Goal: Information Seeking & Learning: Learn about a topic

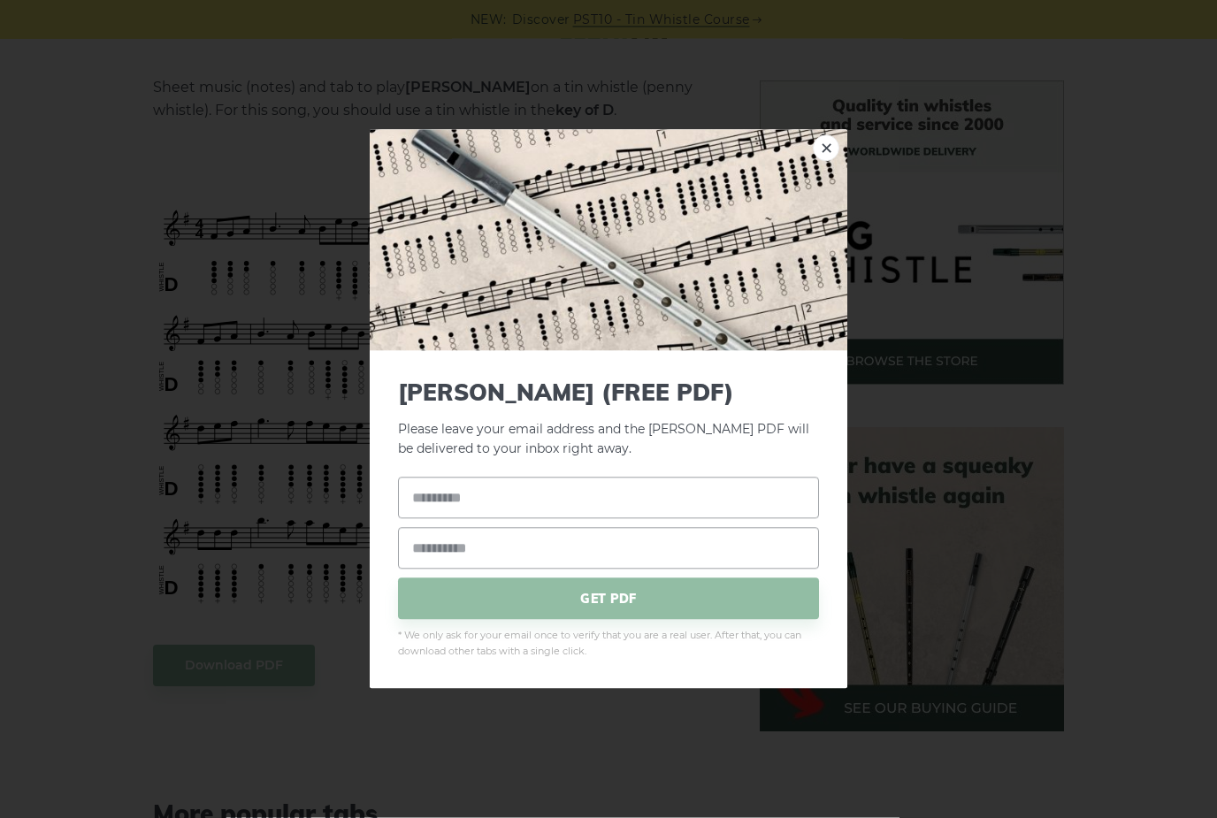
scroll to position [426, 0]
click at [842, 185] on img at bounding box center [608, 239] width 477 height 221
click at [840, 187] on img at bounding box center [608, 239] width 477 height 221
click at [829, 161] on link "×" at bounding box center [826, 147] width 27 height 27
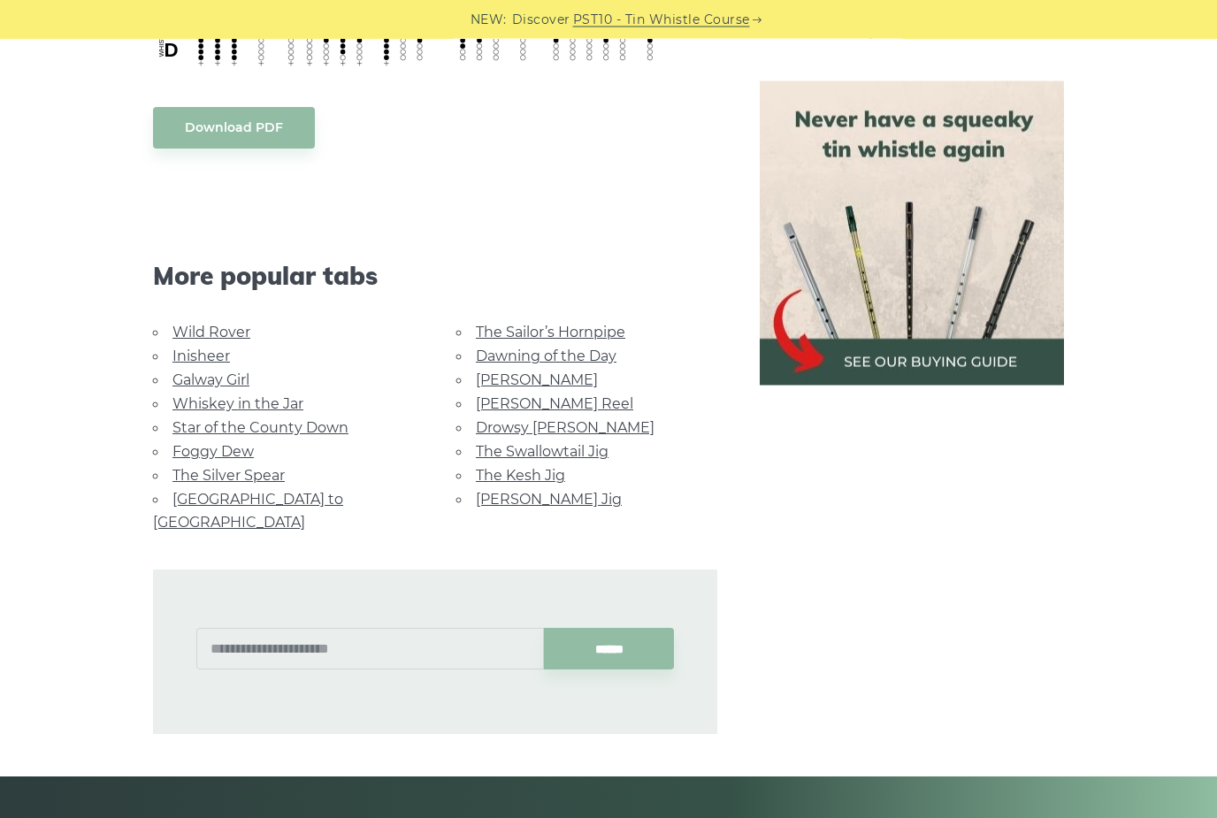
scroll to position [964, 0]
click at [220, 324] on link "Wild Rover" at bounding box center [211, 332] width 78 height 17
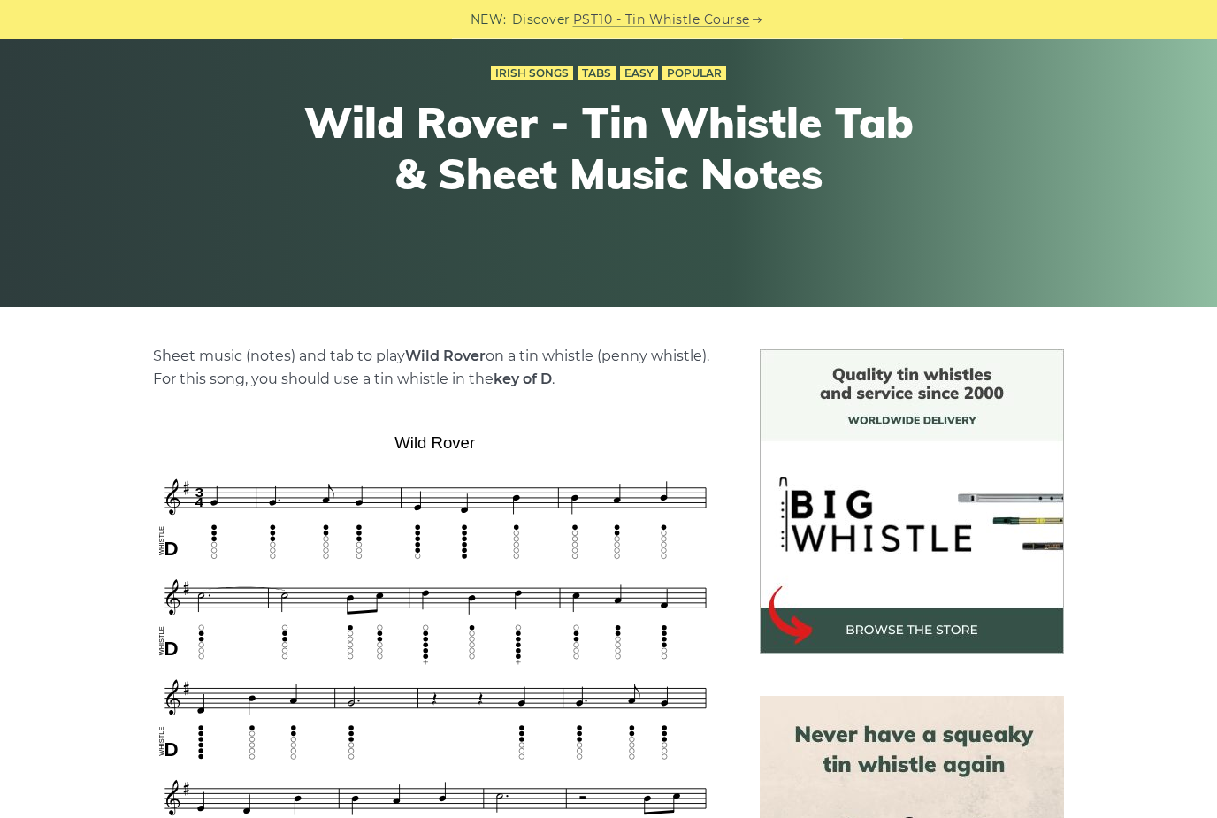
scroll to position [88, 0]
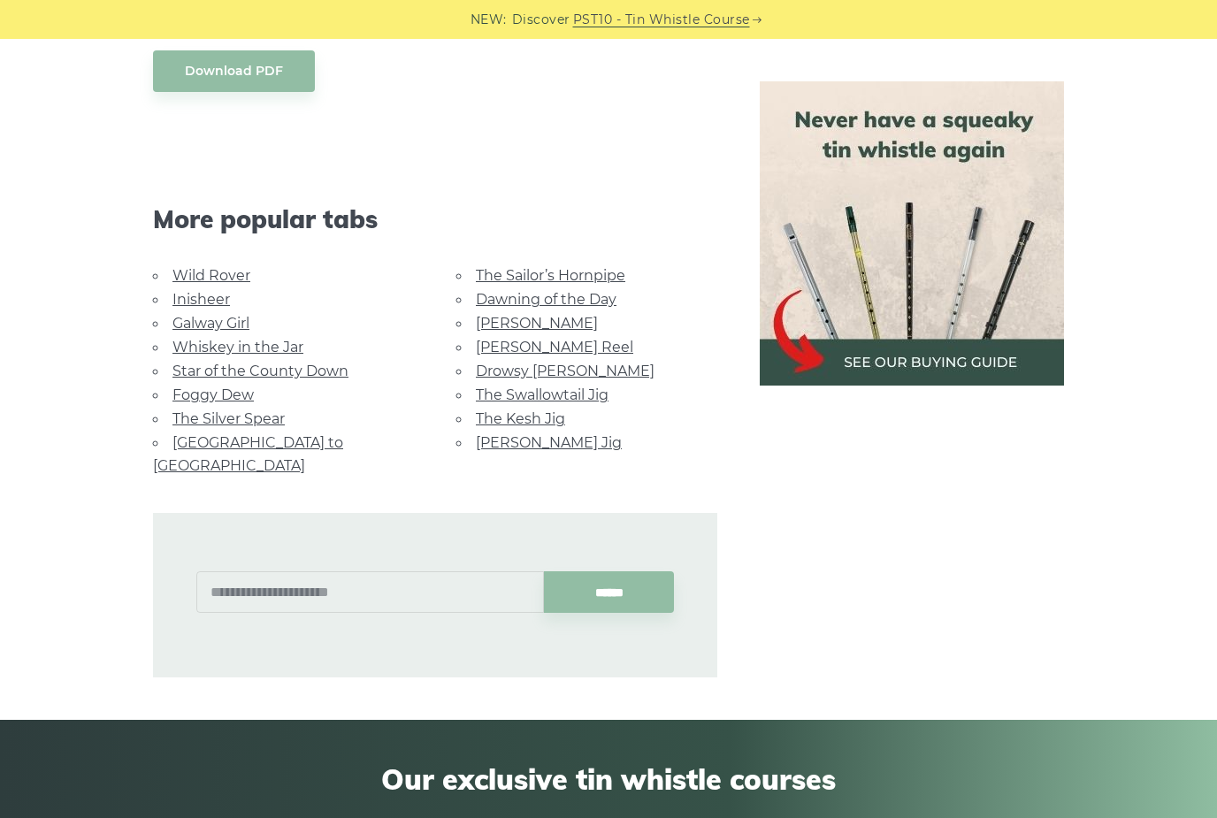
click at [542, 392] on link "The Swallowtail Jig" at bounding box center [542, 394] width 133 height 17
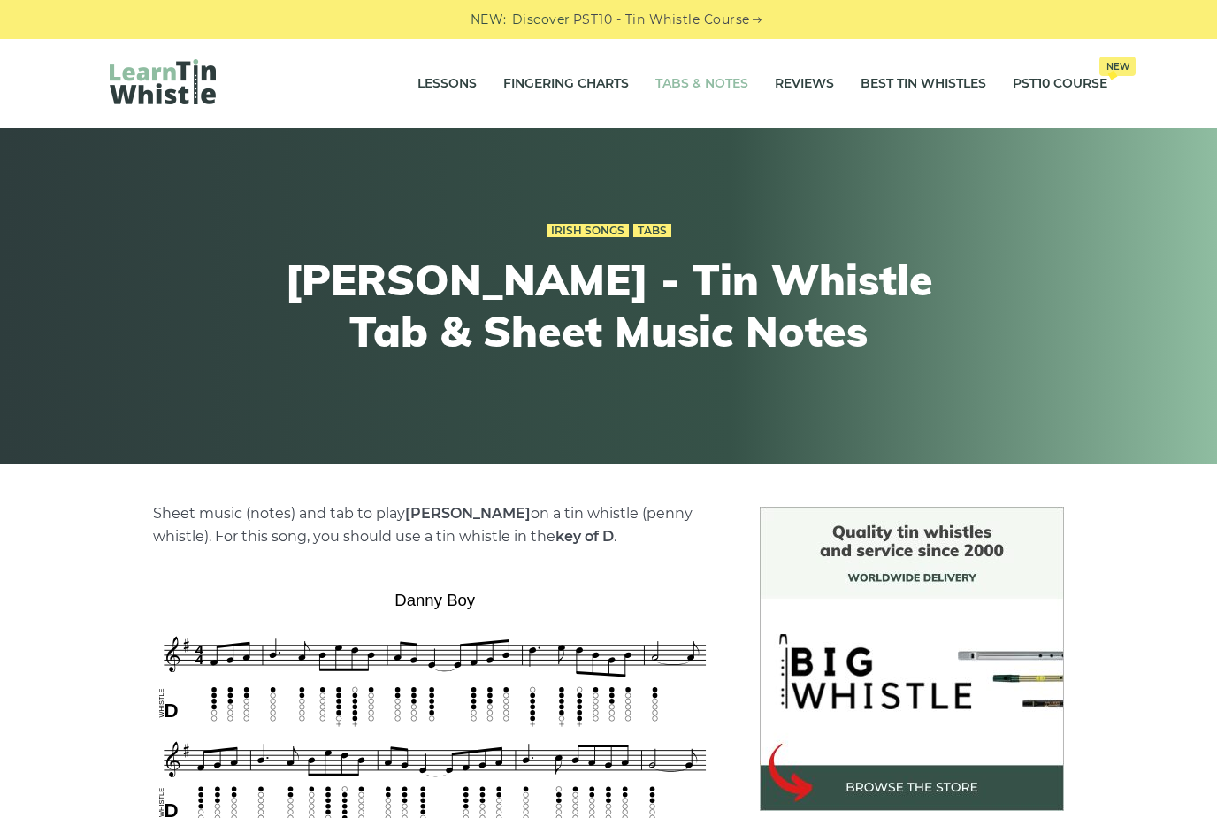
click at [683, 81] on link "Tabs & Notes" at bounding box center [701, 84] width 93 height 44
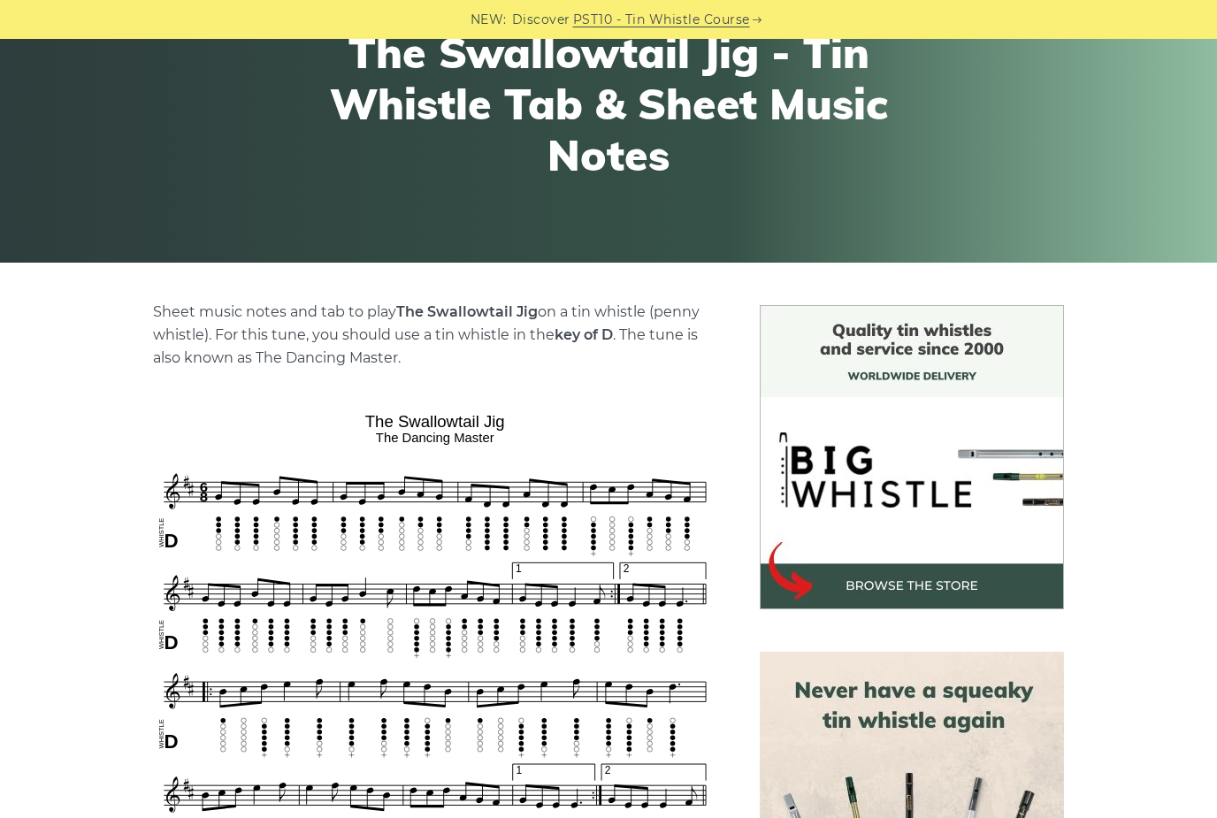
scroll to position [193, 0]
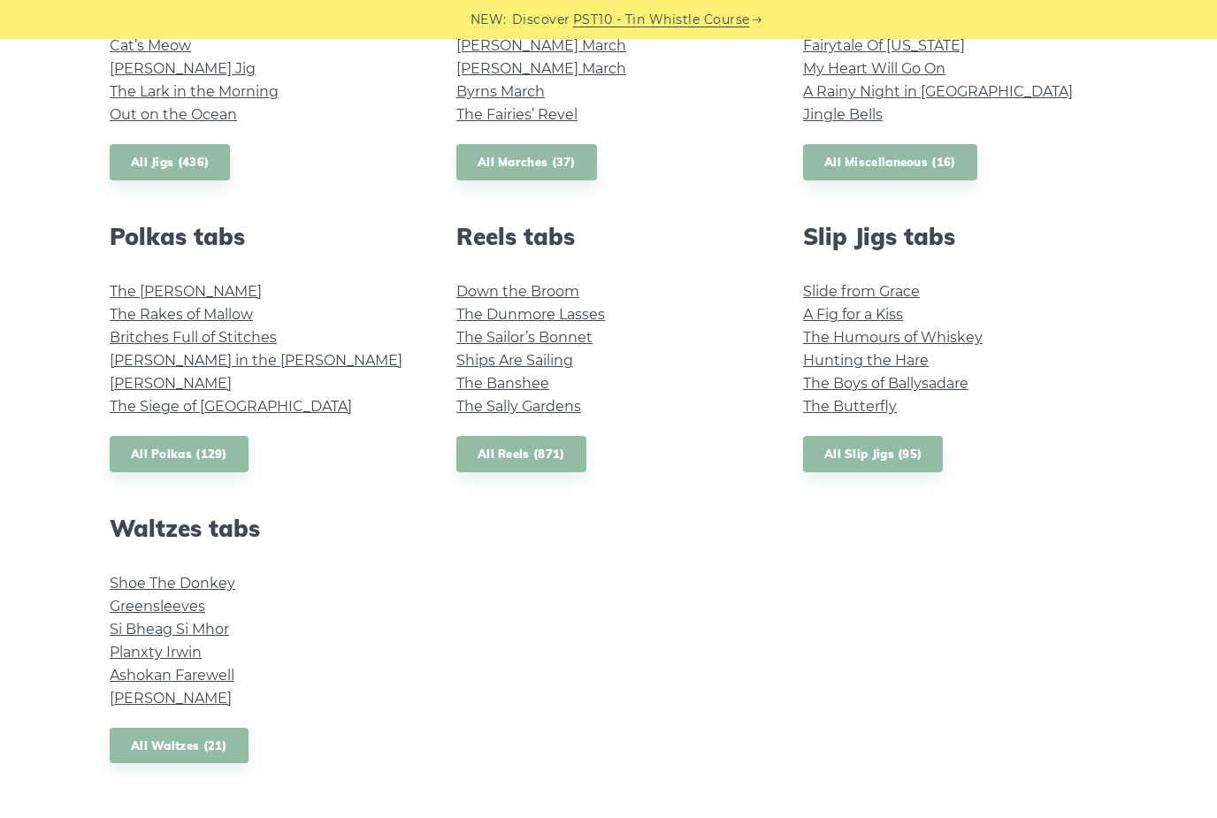
scroll to position [1124, 0]
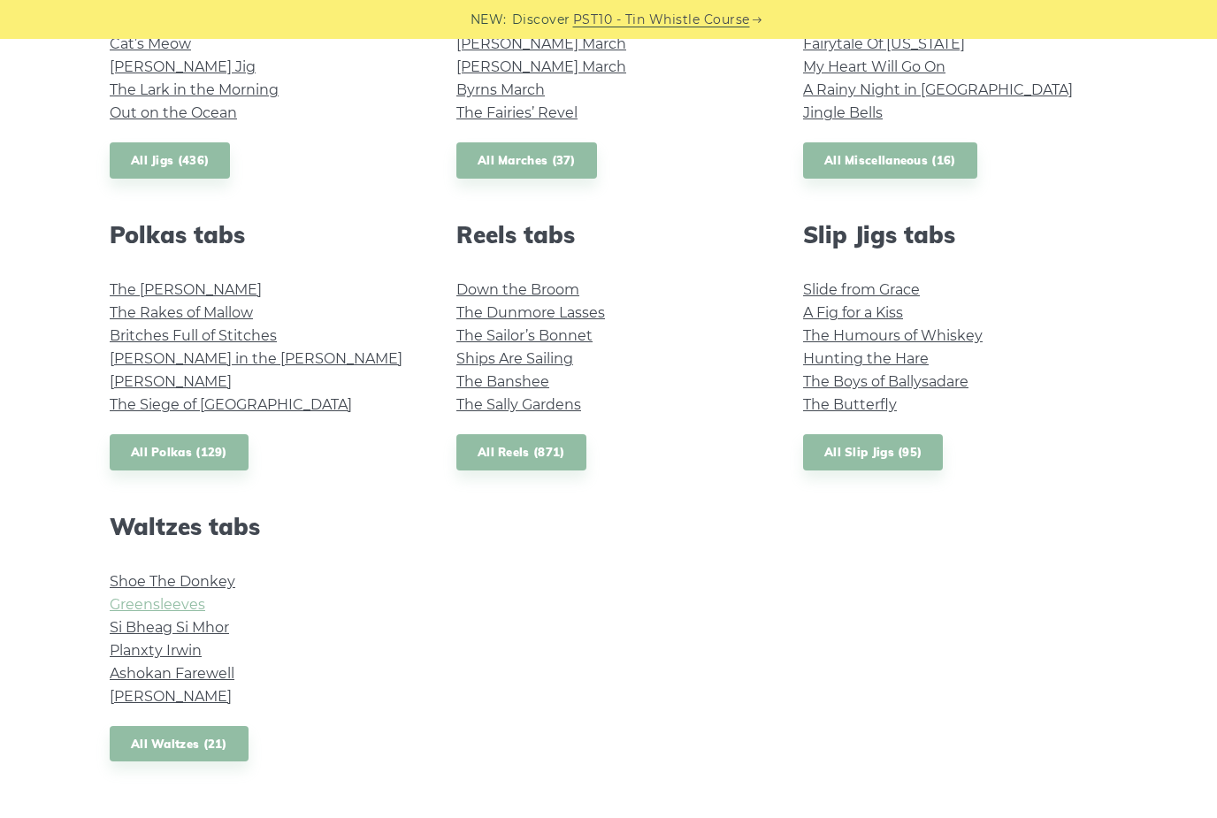
click at [164, 607] on link "Greensleeves" at bounding box center [157, 604] width 95 height 17
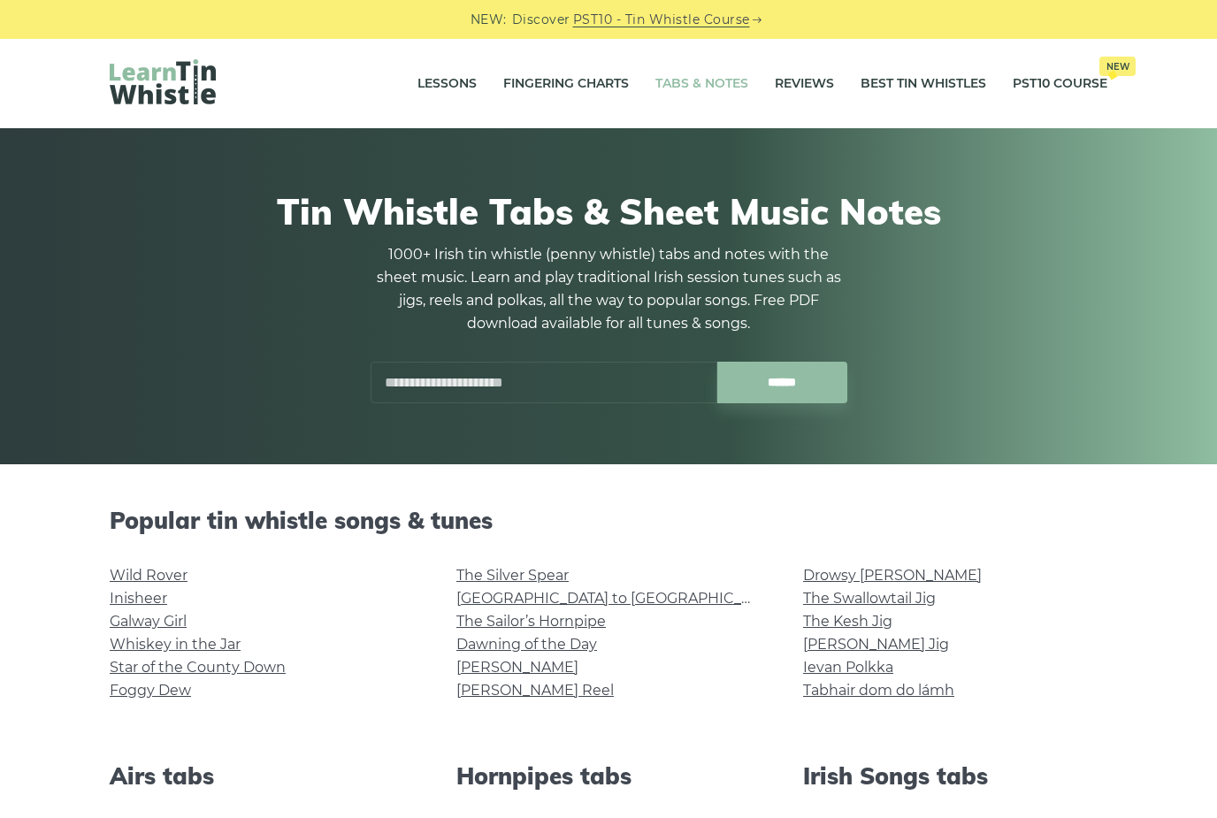
scroll to position [1181, 0]
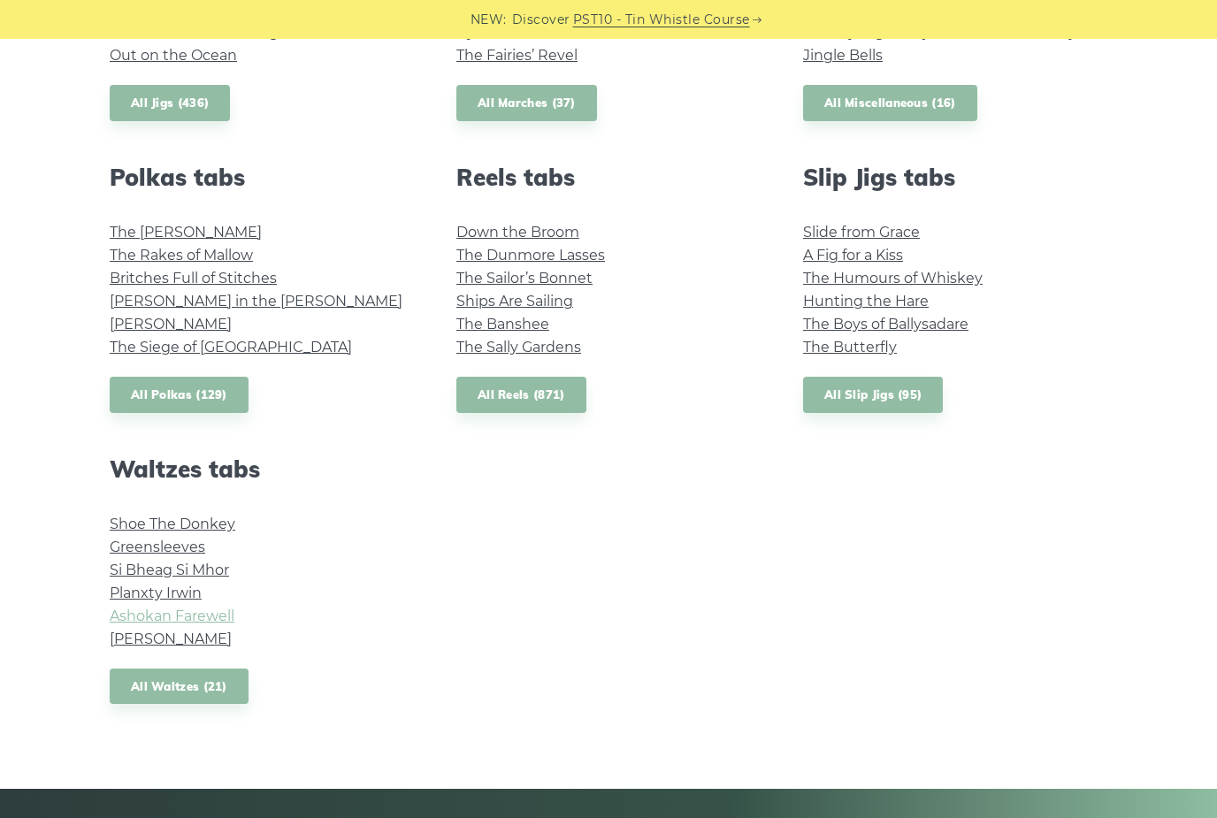
click at [211, 618] on link "Ashokan Farewell" at bounding box center [172, 615] width 125 height 17
click at [206, 639] on link "[PERSON_NAME]" at bounding box center [171, 638] width 122 height 17
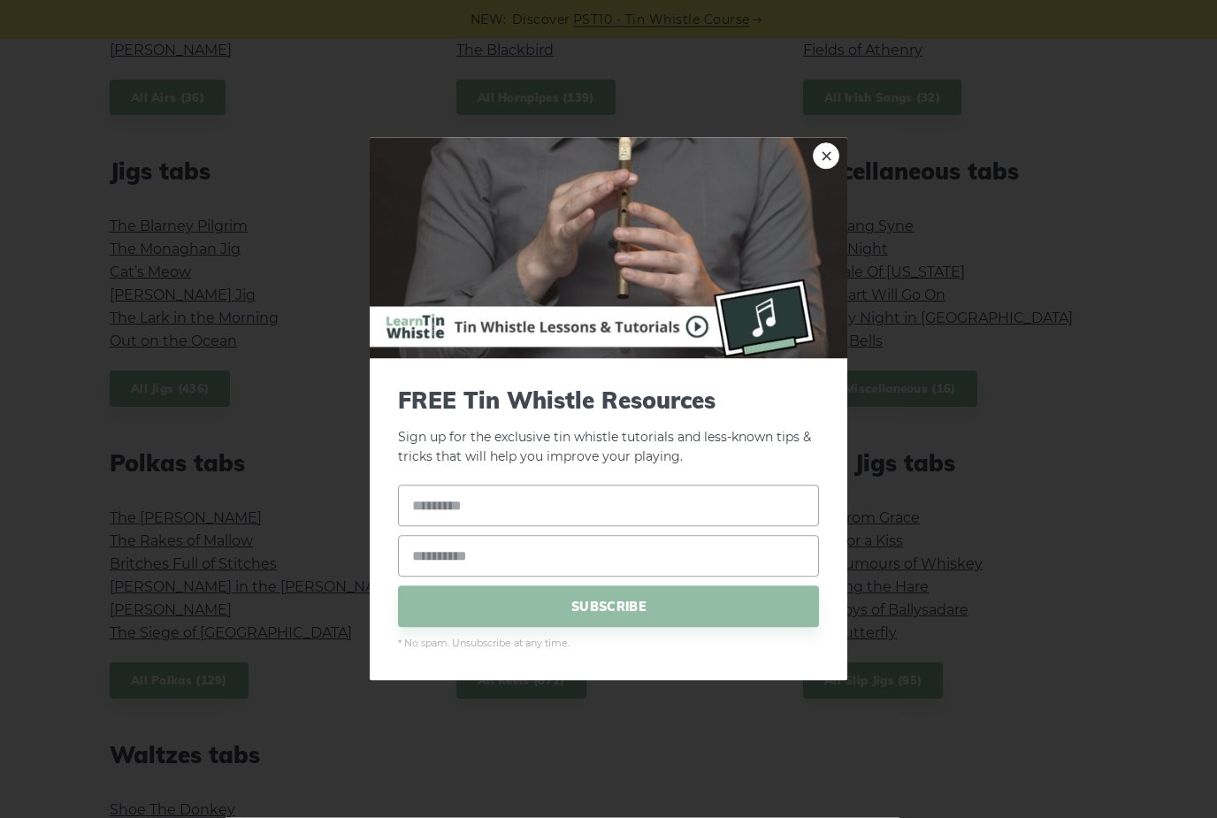
scroll to position [896, 0]
click at [840, 158] on img at bounding box center [608, 247] width 477 height 221
click at [825, 155] on link "×" at bounding box center [826, 155] width 27 height 27
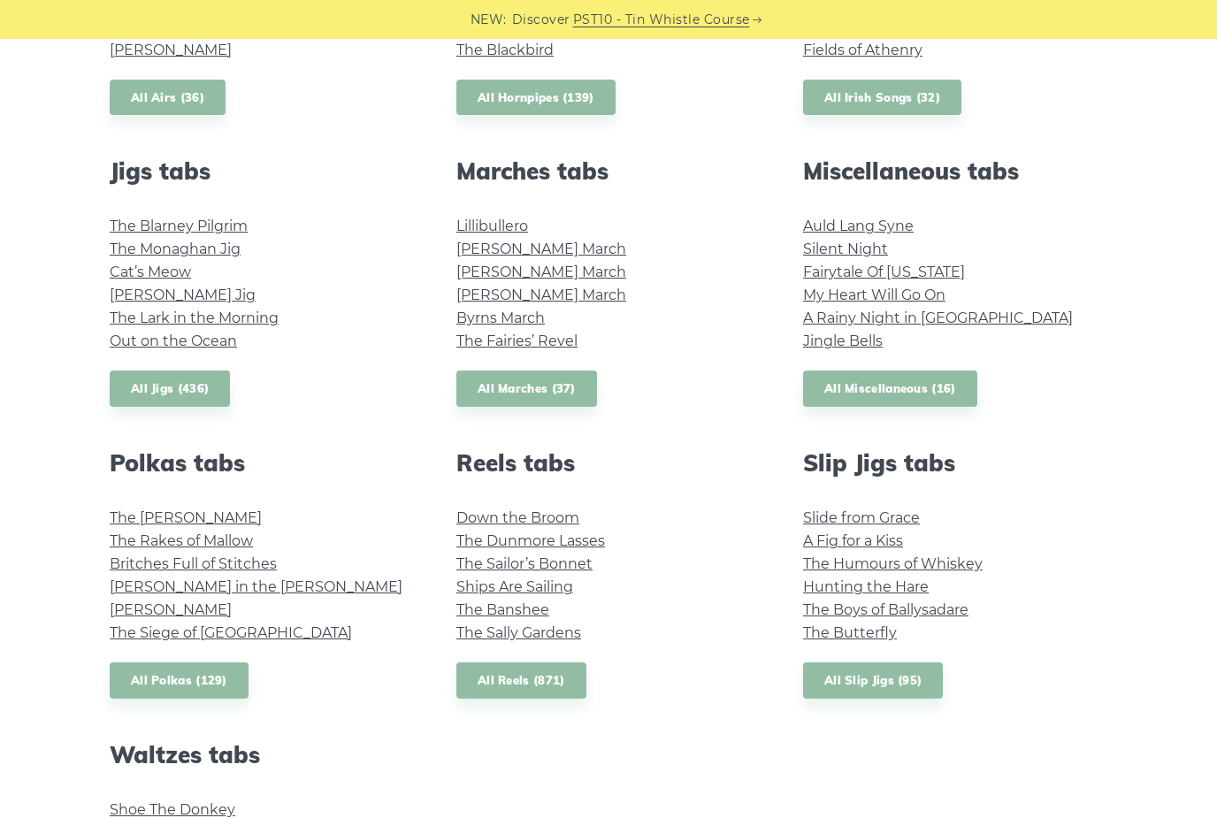
scroll to position [875, 0]
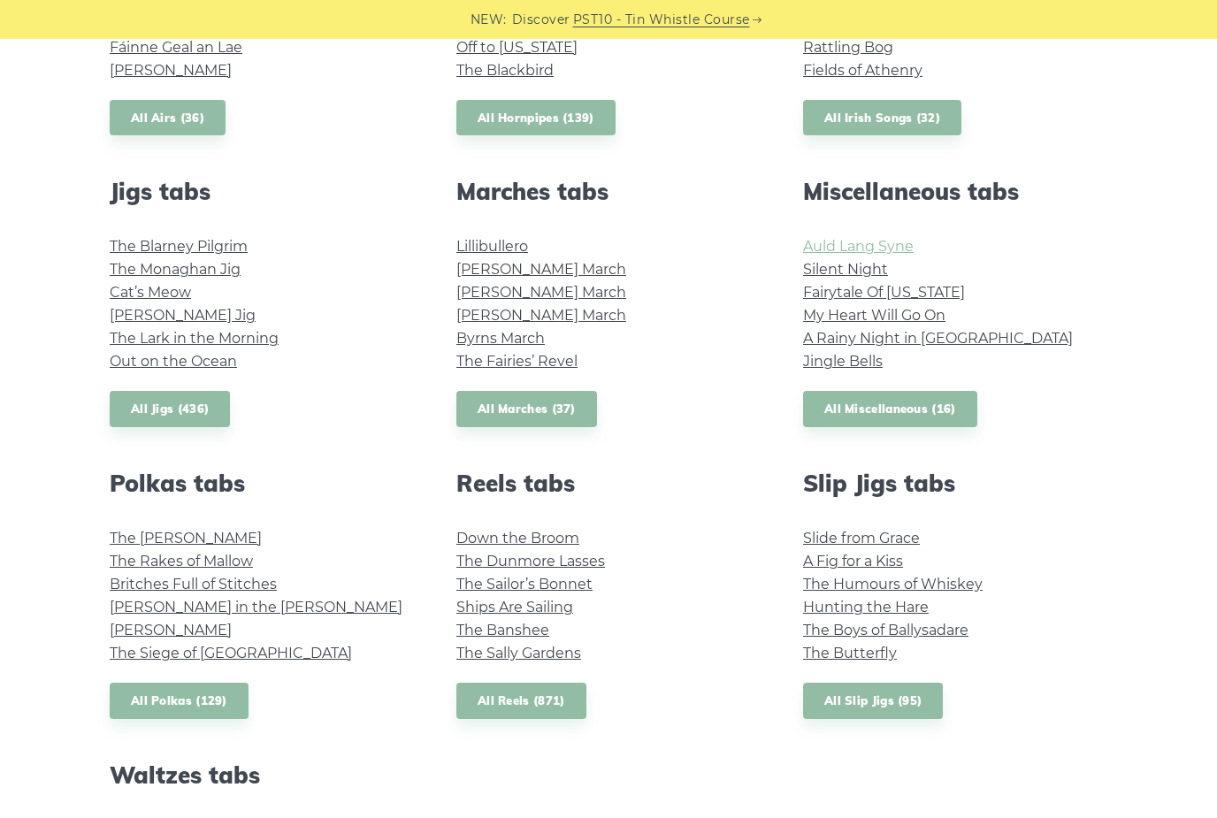
click at [850, 244] on link "Auld Lang Syne" at bounding box center [858, 246] width 111 height 17
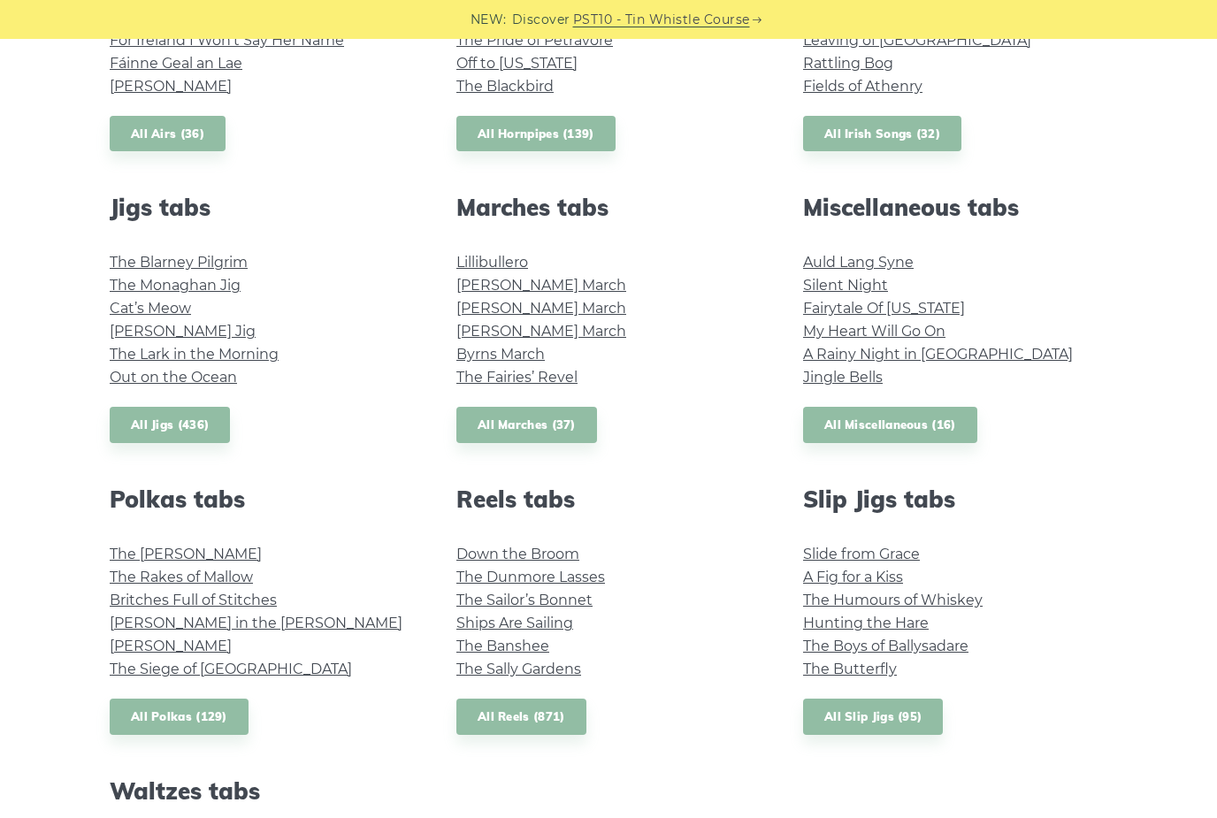
scroll to position [851, 0]
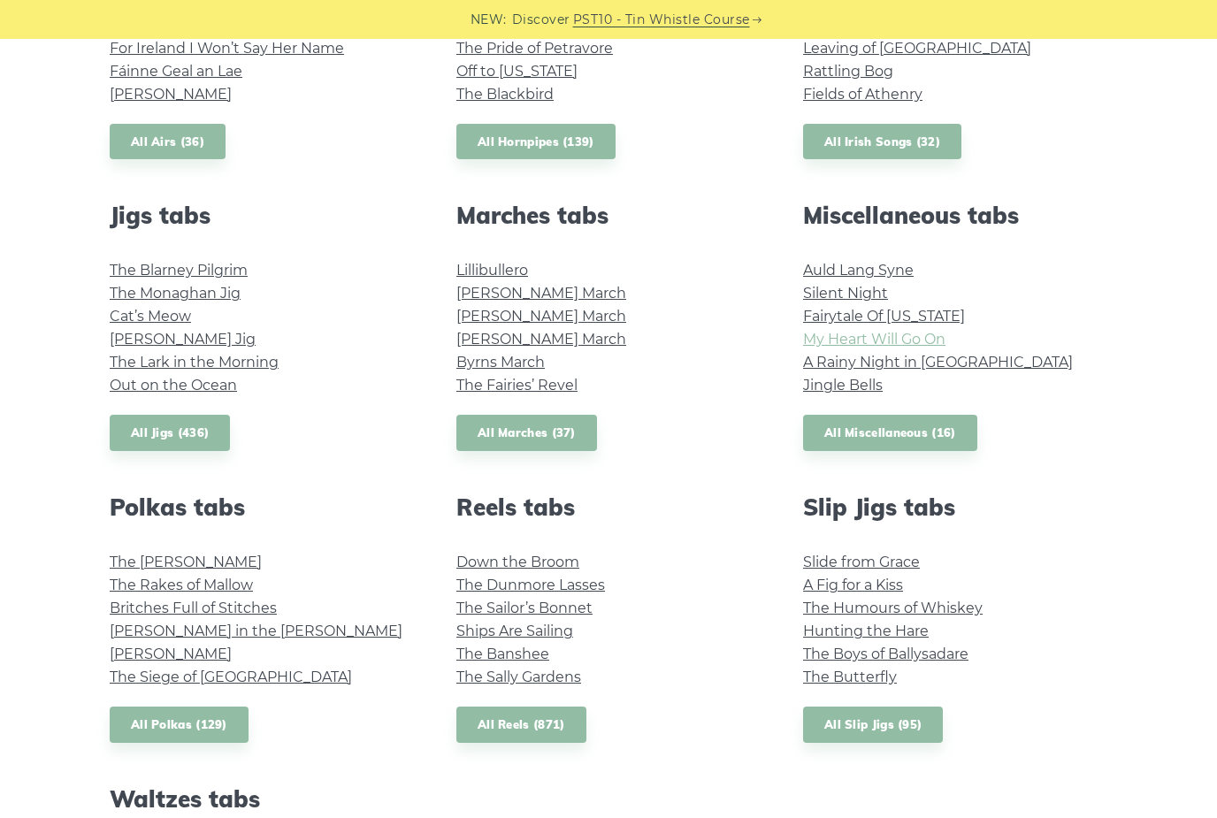
click at [891, 345] on link "My Heart Will Go On" at bounding box center [874, 339] width 142 height 17
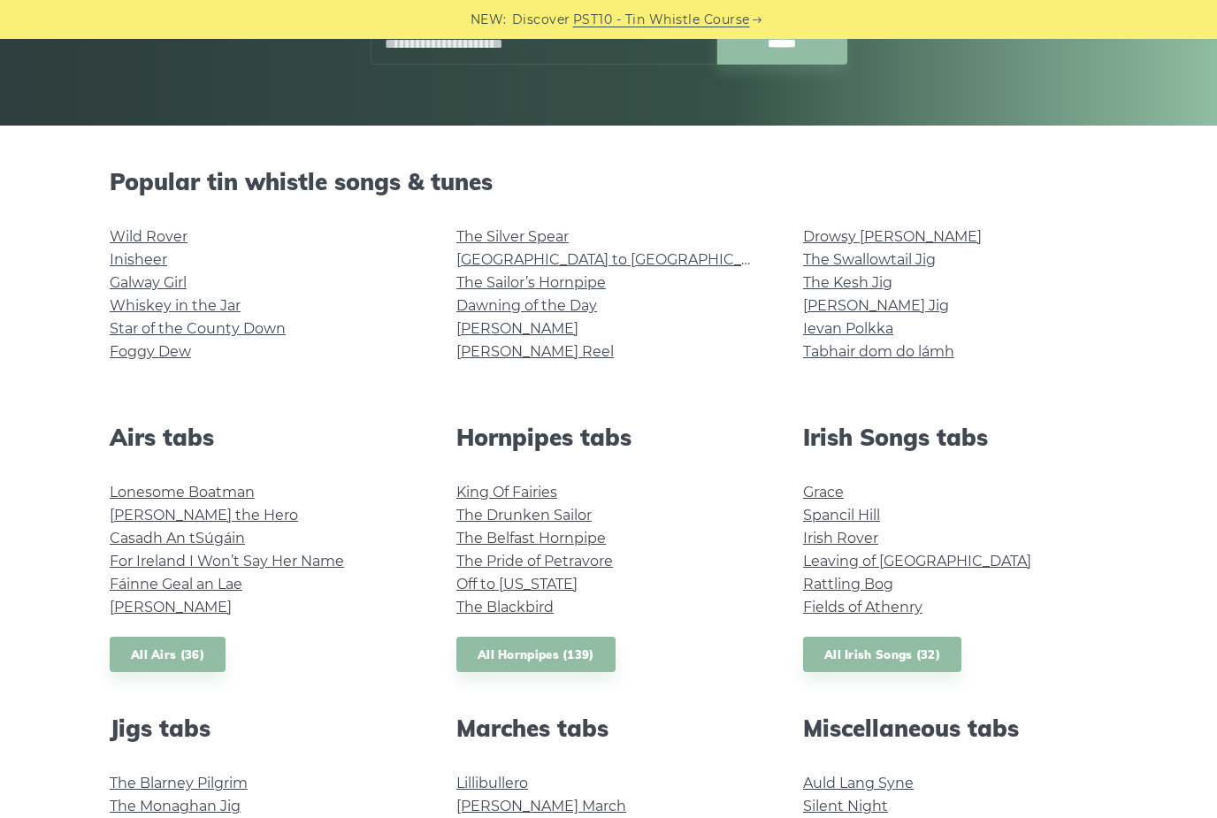
scroll to position [338, 0]
click at [837, 586] on link "Rattling Bog" at bounding box center [848, 584] width 90 height 17
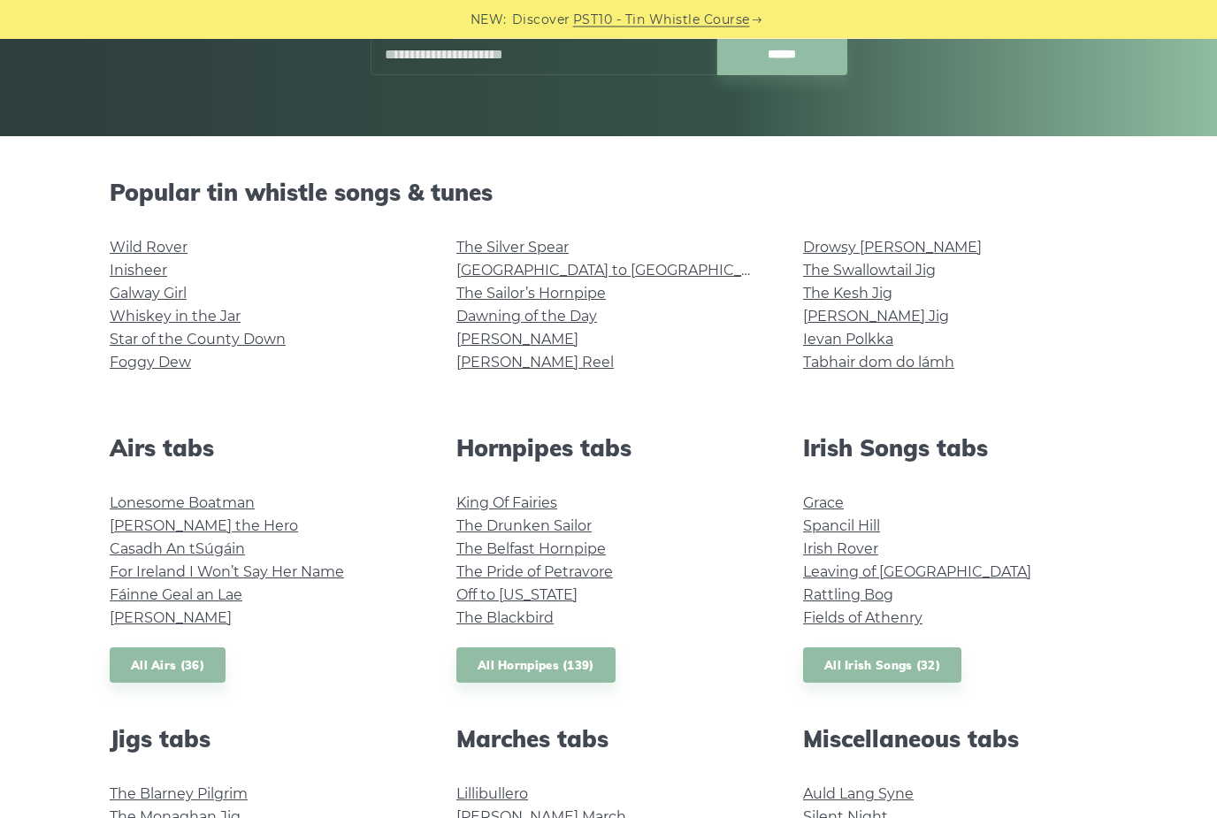
scroll to position [346, 0]
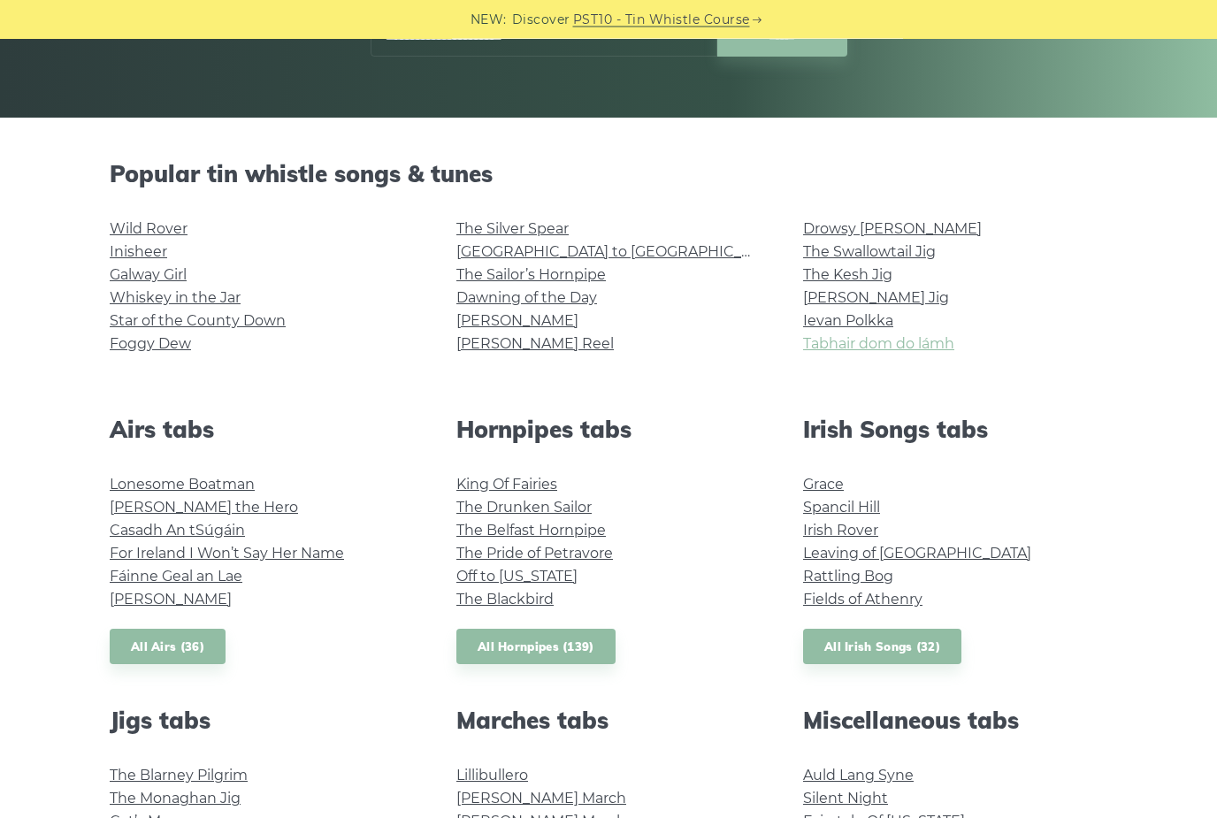
click at [858, 348] on link "Tabhair dom do lámh" at bounding box center [878, 344] width 151 height 17
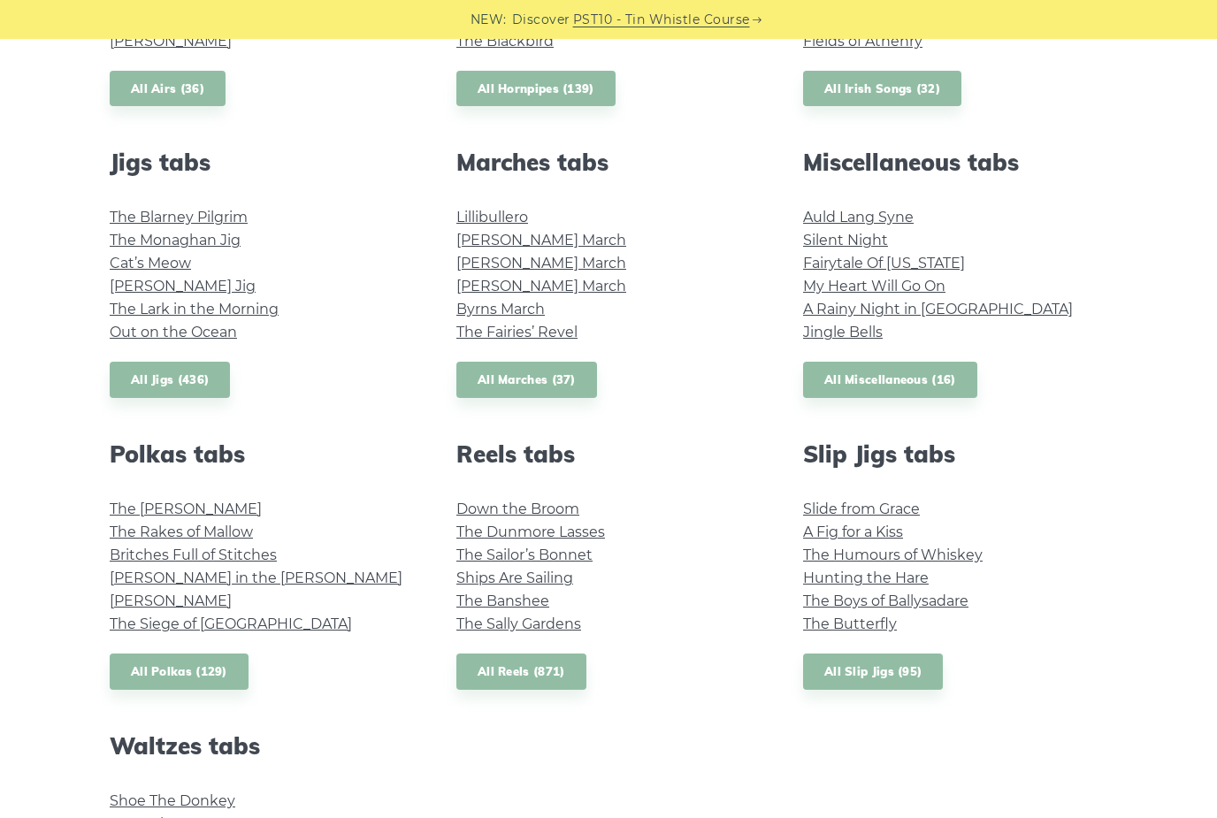
scroll to position [386, 0]
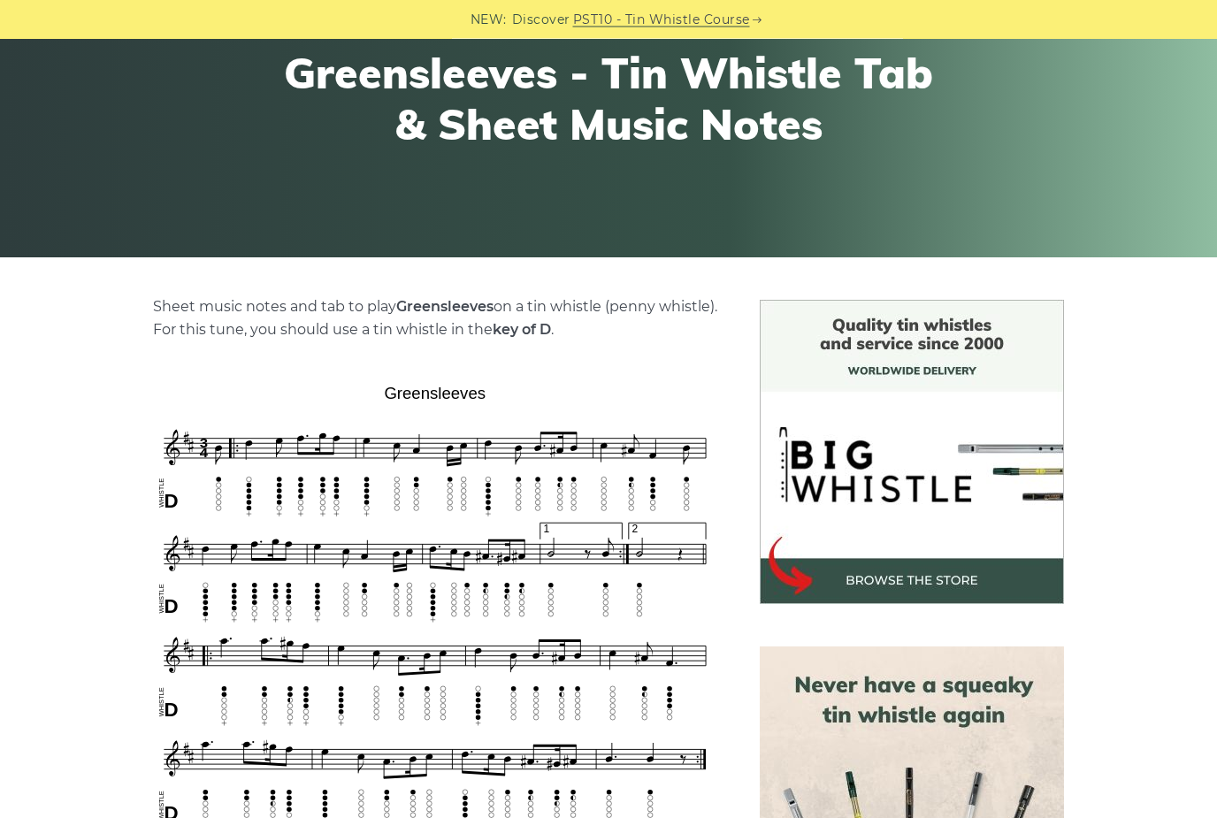
scroll to position [63, 0]
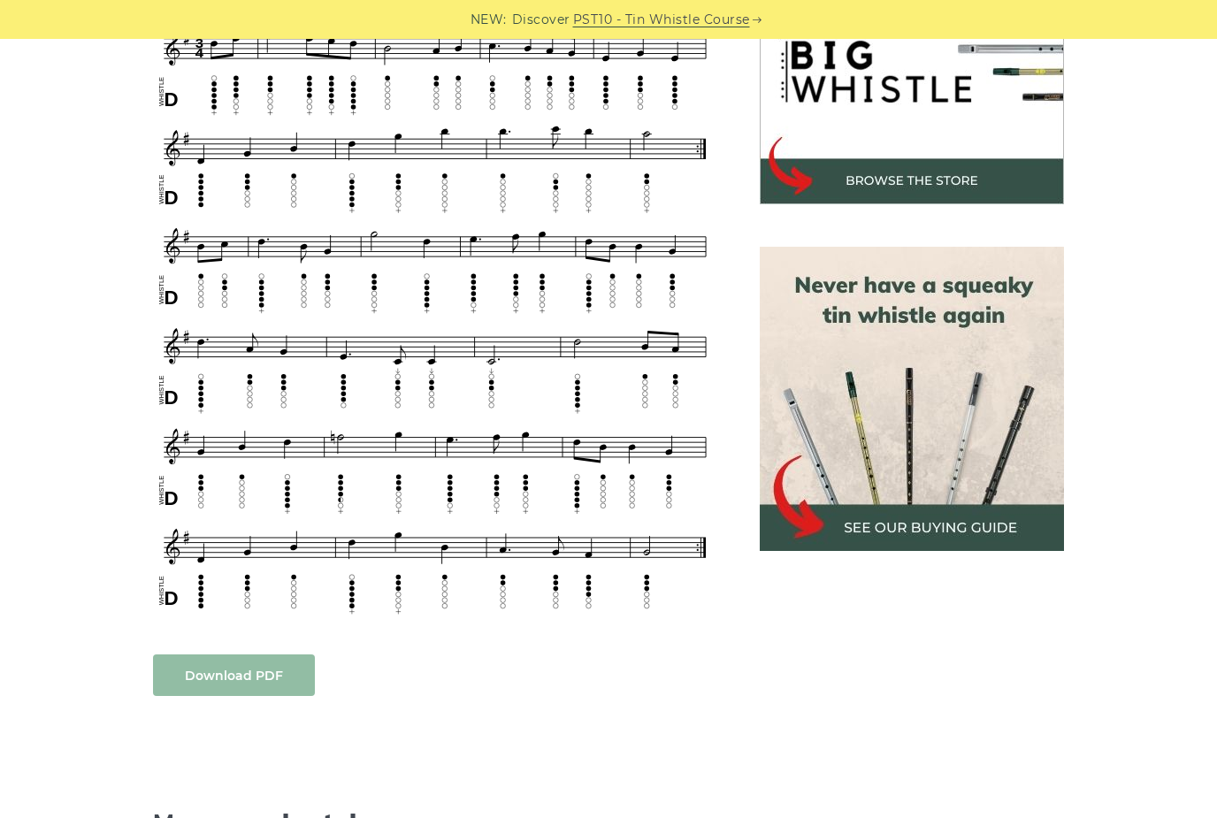
scroll to position [283, 0]
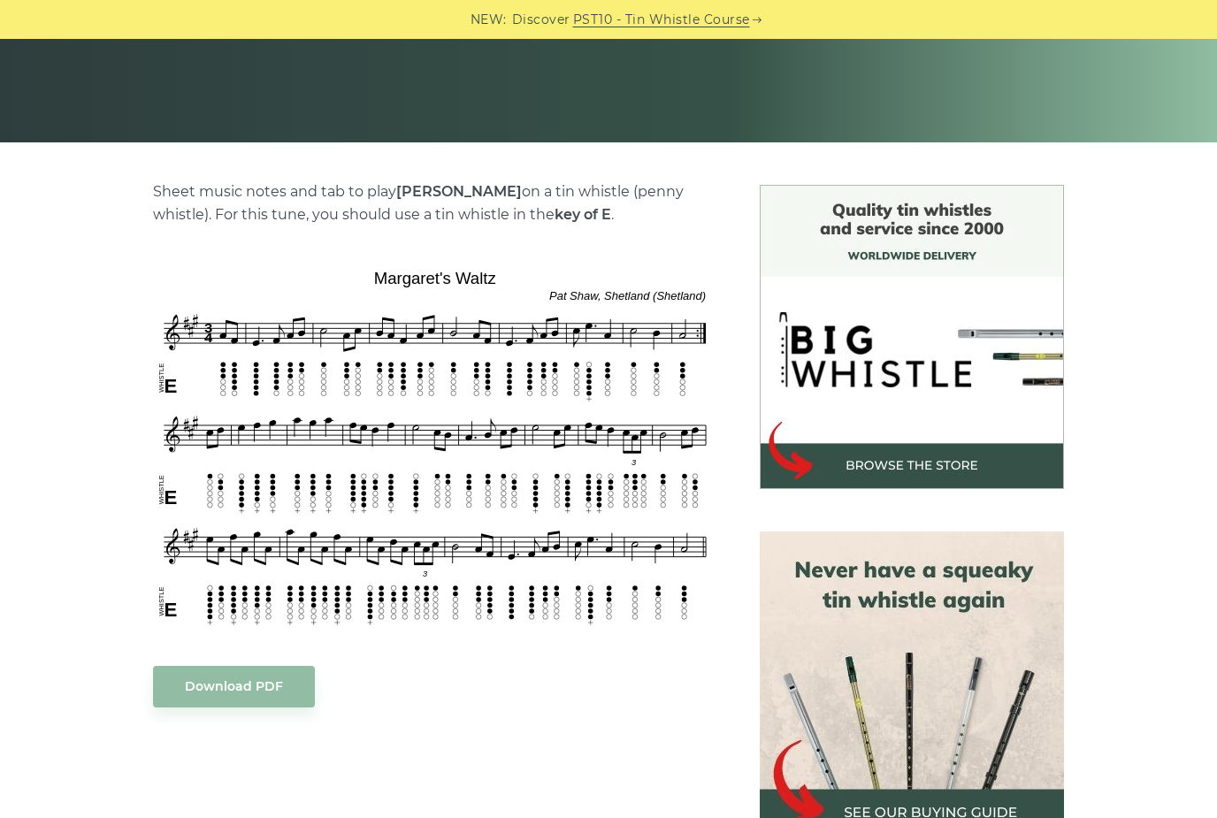
scroll to position [321, 0]
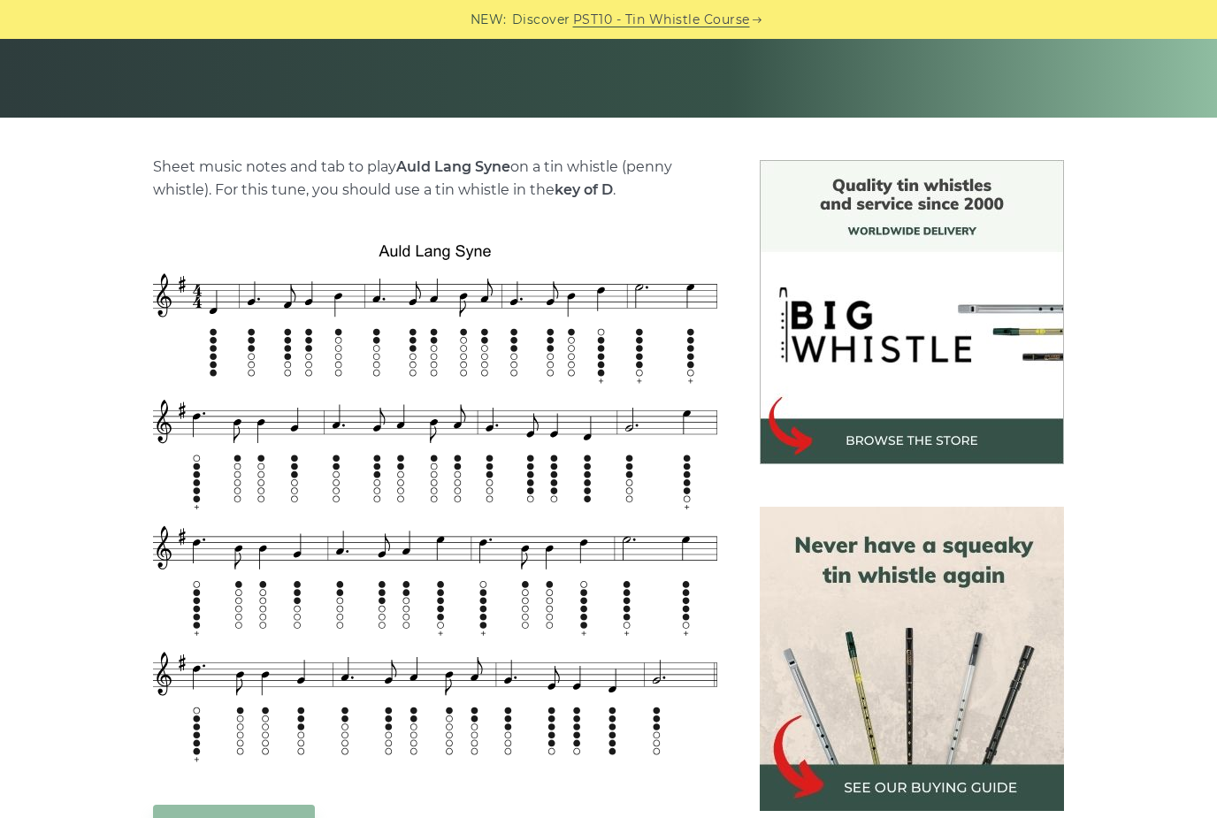
scroll to position [257, 0]
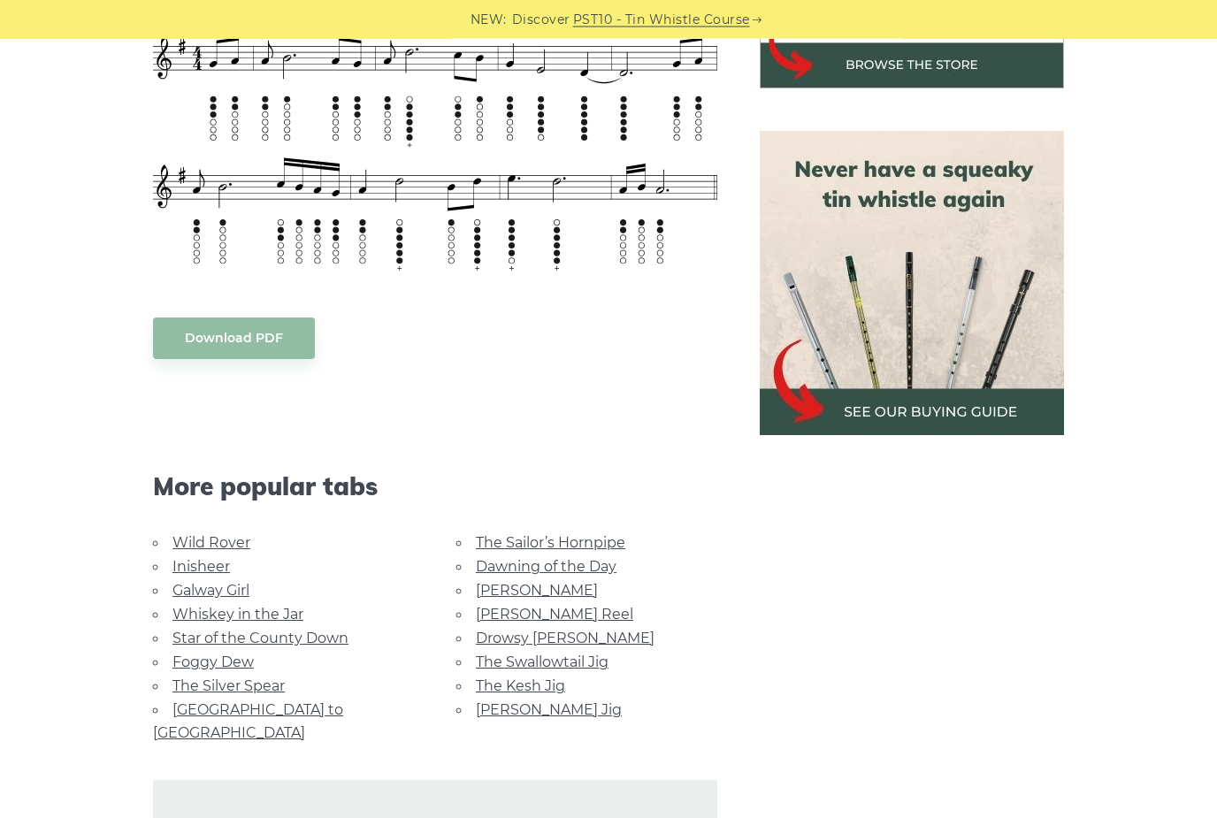
scroll to position [655, 0]
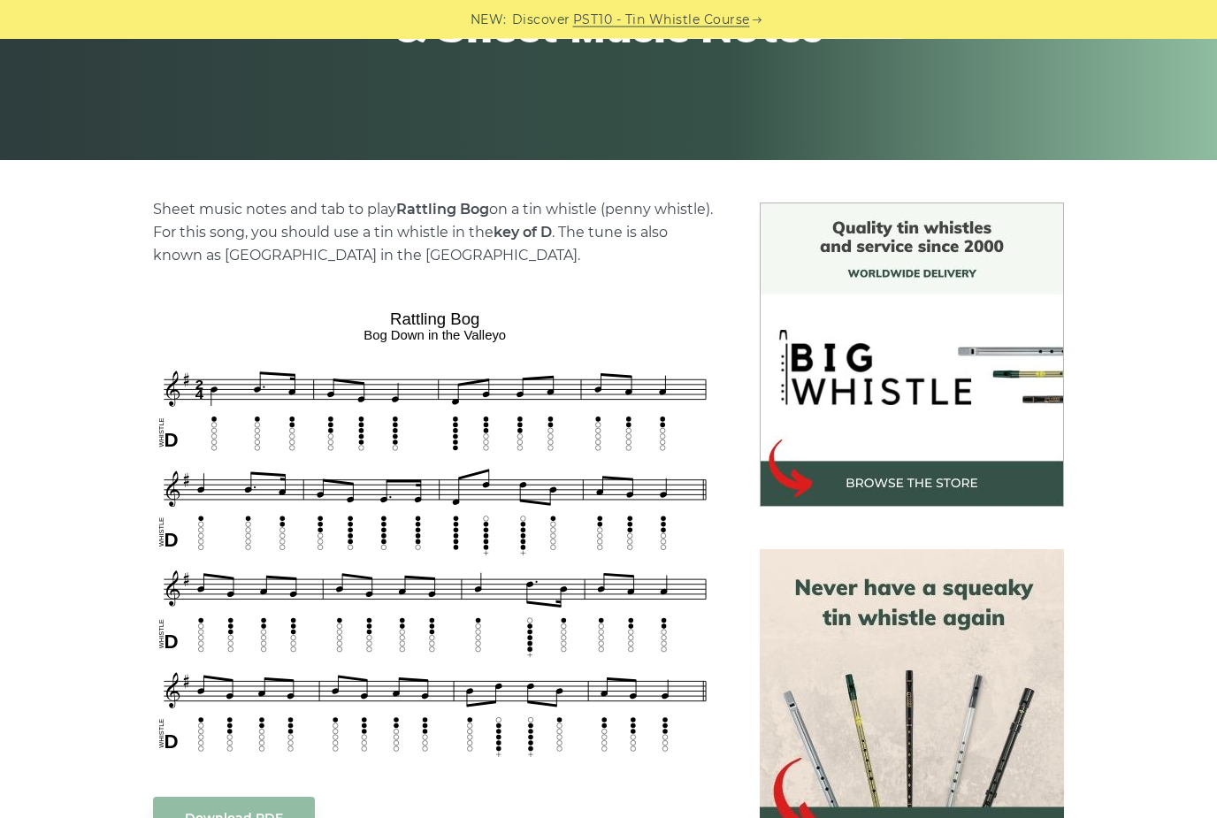
scroll to position [291, 0]
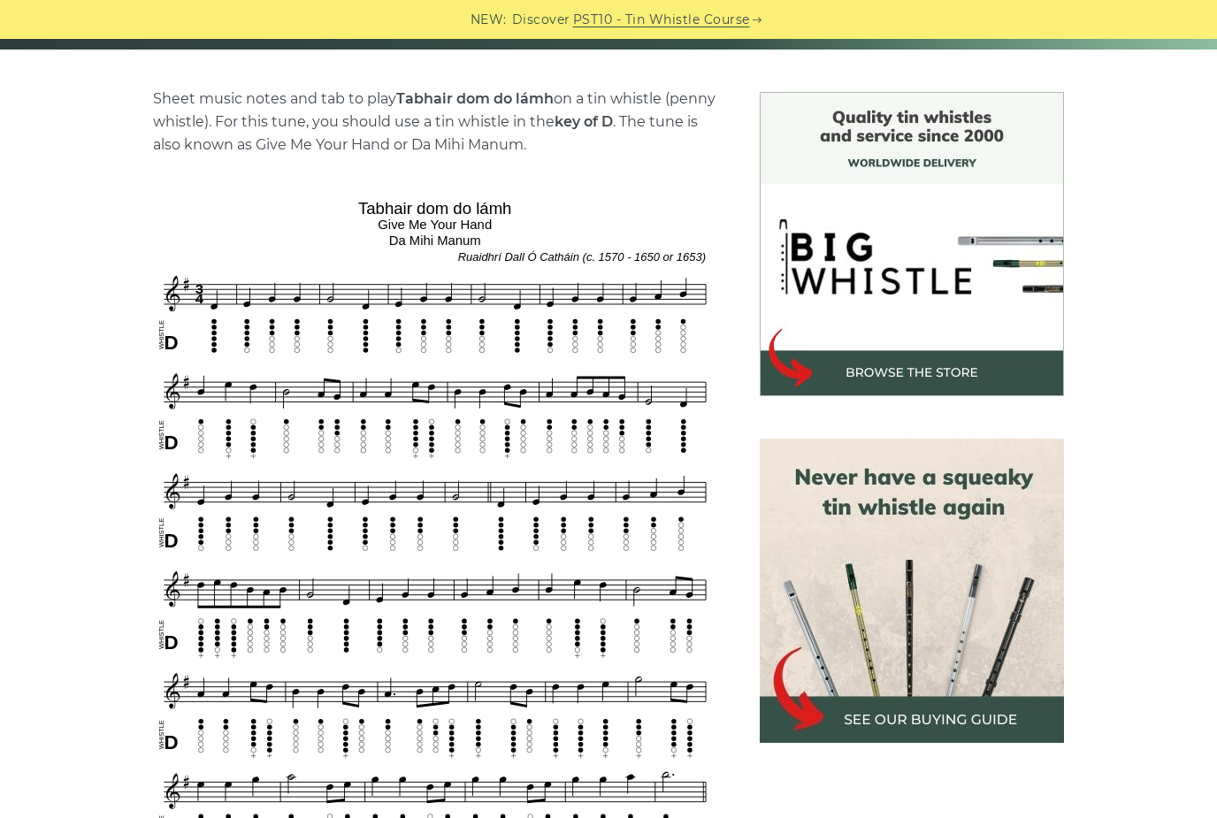
scroll to position [100, 0]
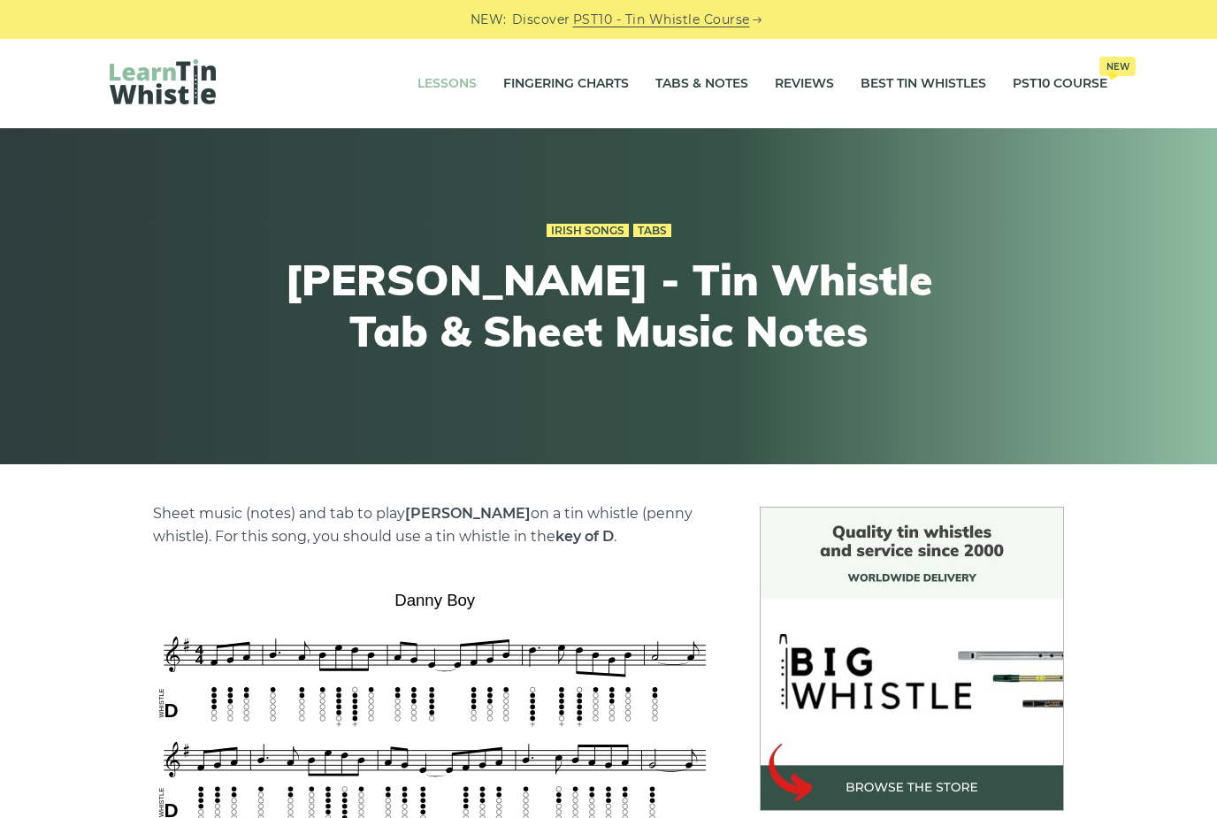
click at [453, 85] on link "Lessons" at bounding box center [446, 84] width 59 height 44
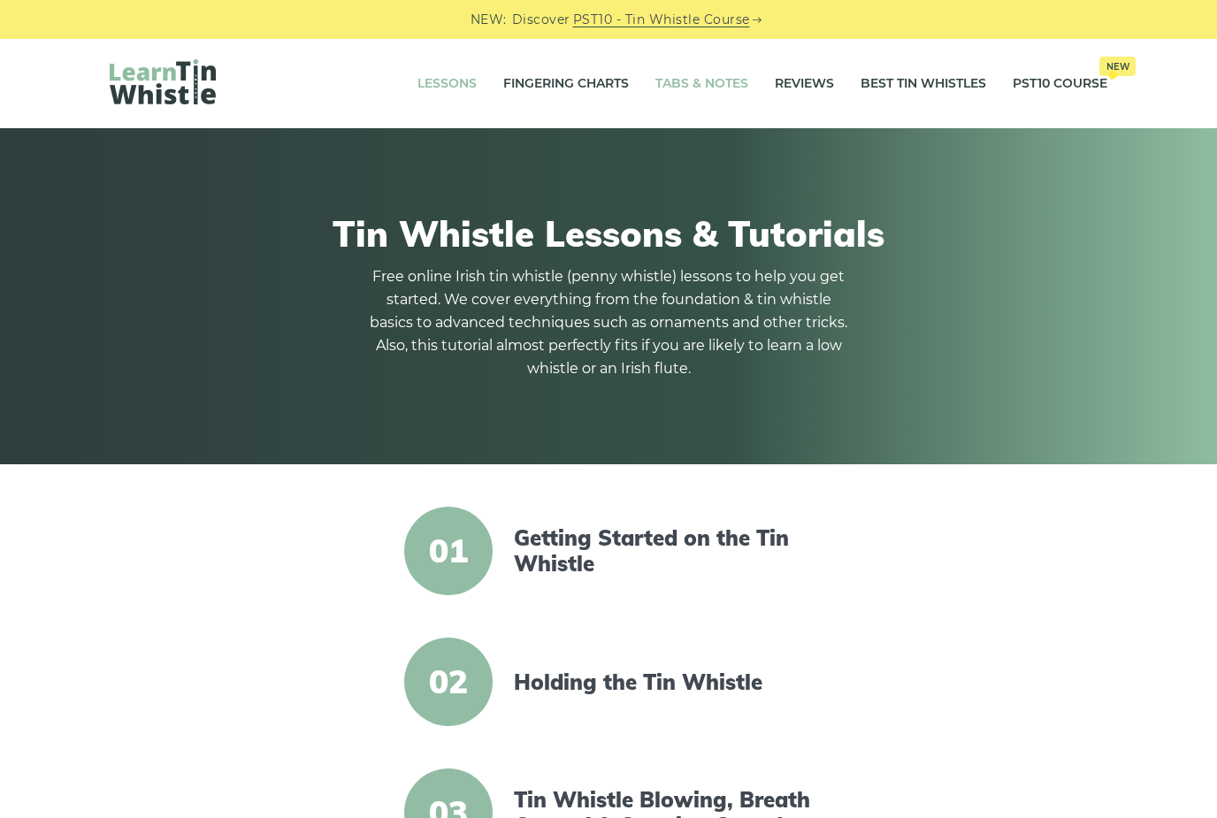
click at [706, 85] on link "Tabs & Notes" at bounding box center [701, 84] width 93 height 44
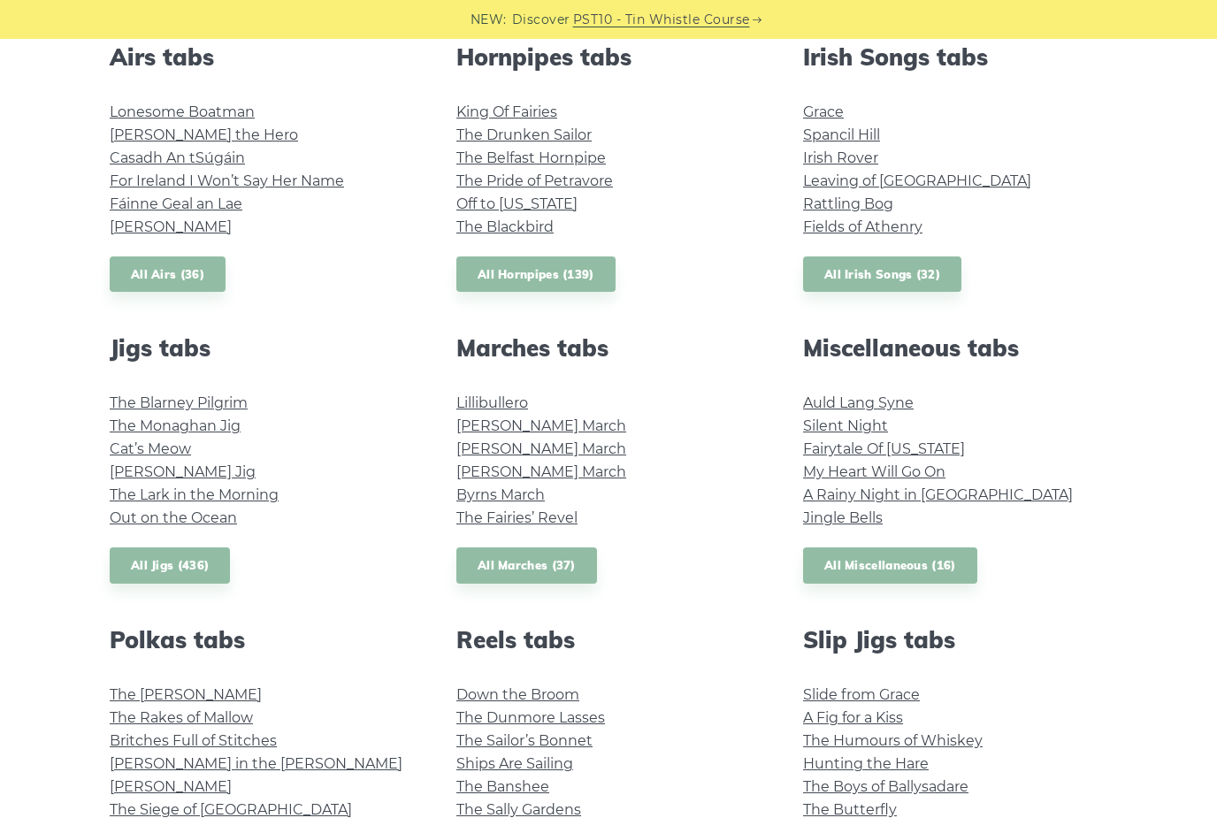
scroll to position [1177, 0]
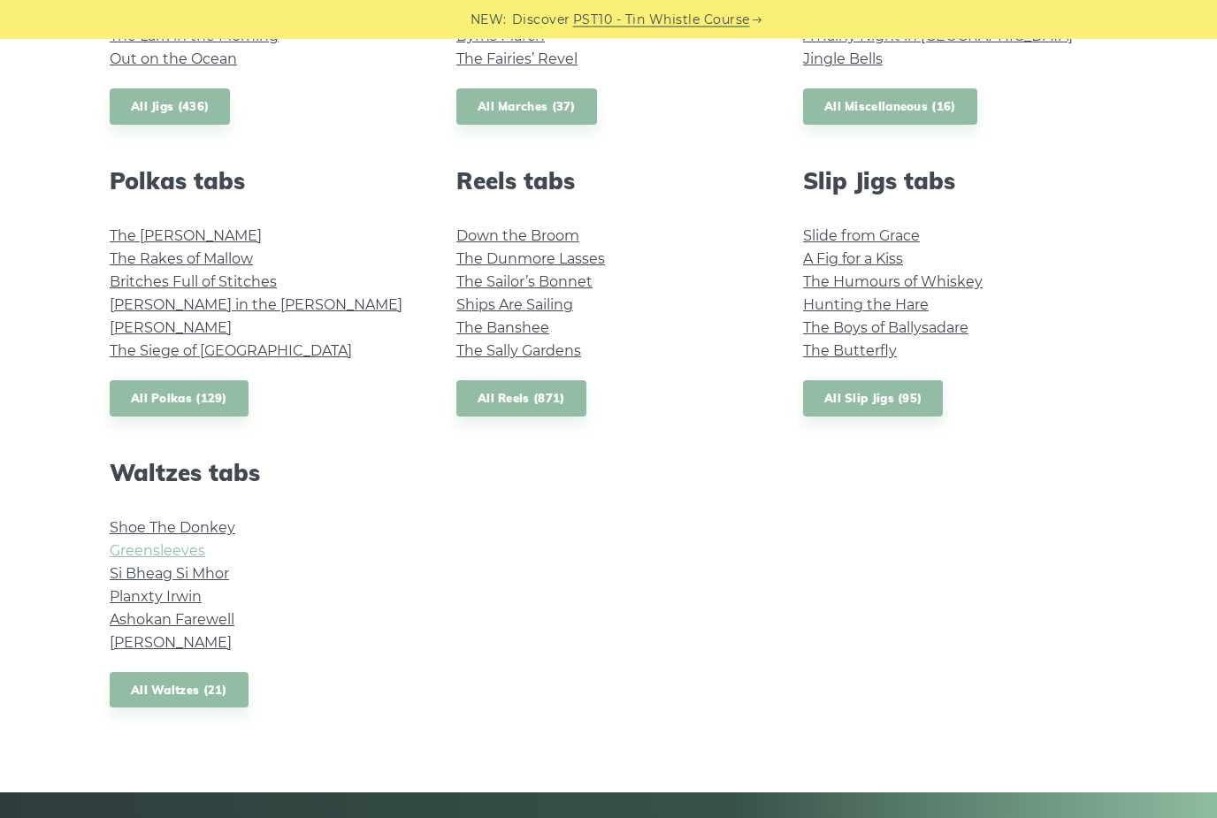
click at [179, 544] on link "Greensleeves" at bounding box center [157, 551] width 95 height 17
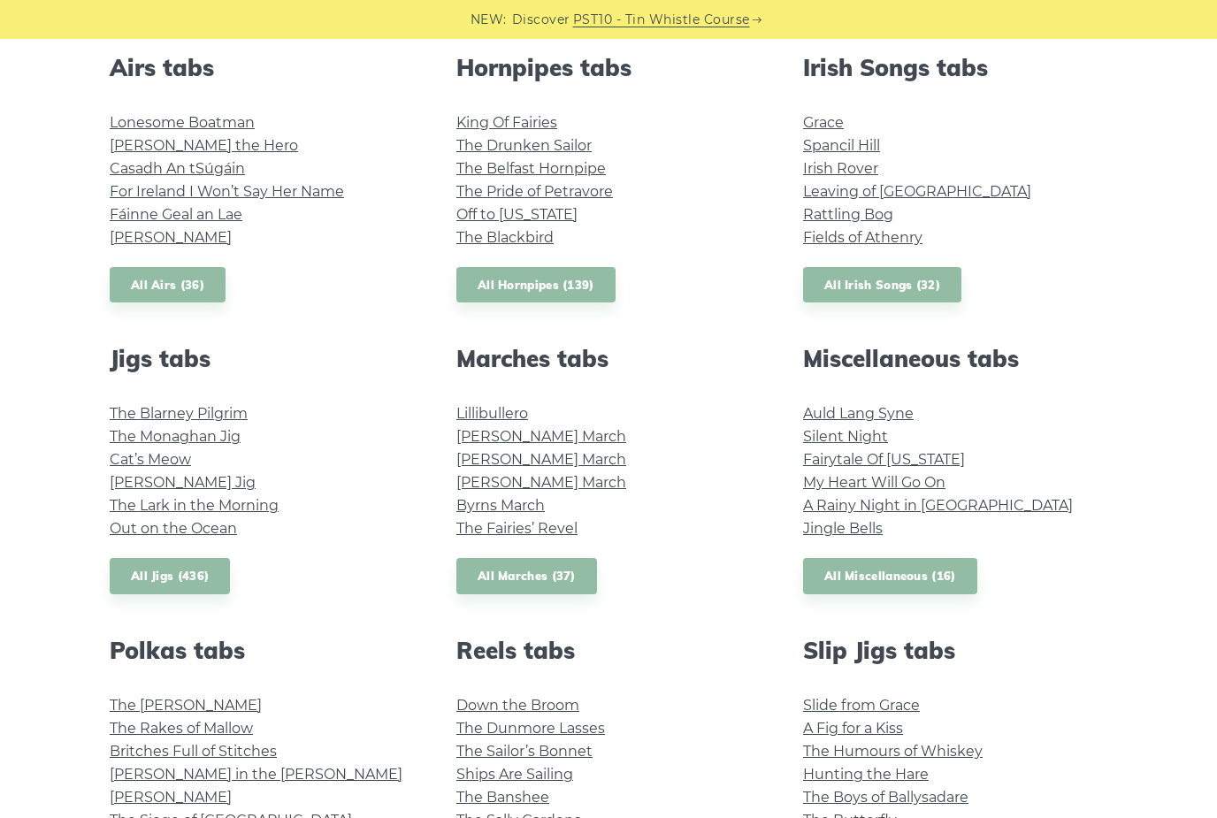
scroll to position [693, 0]
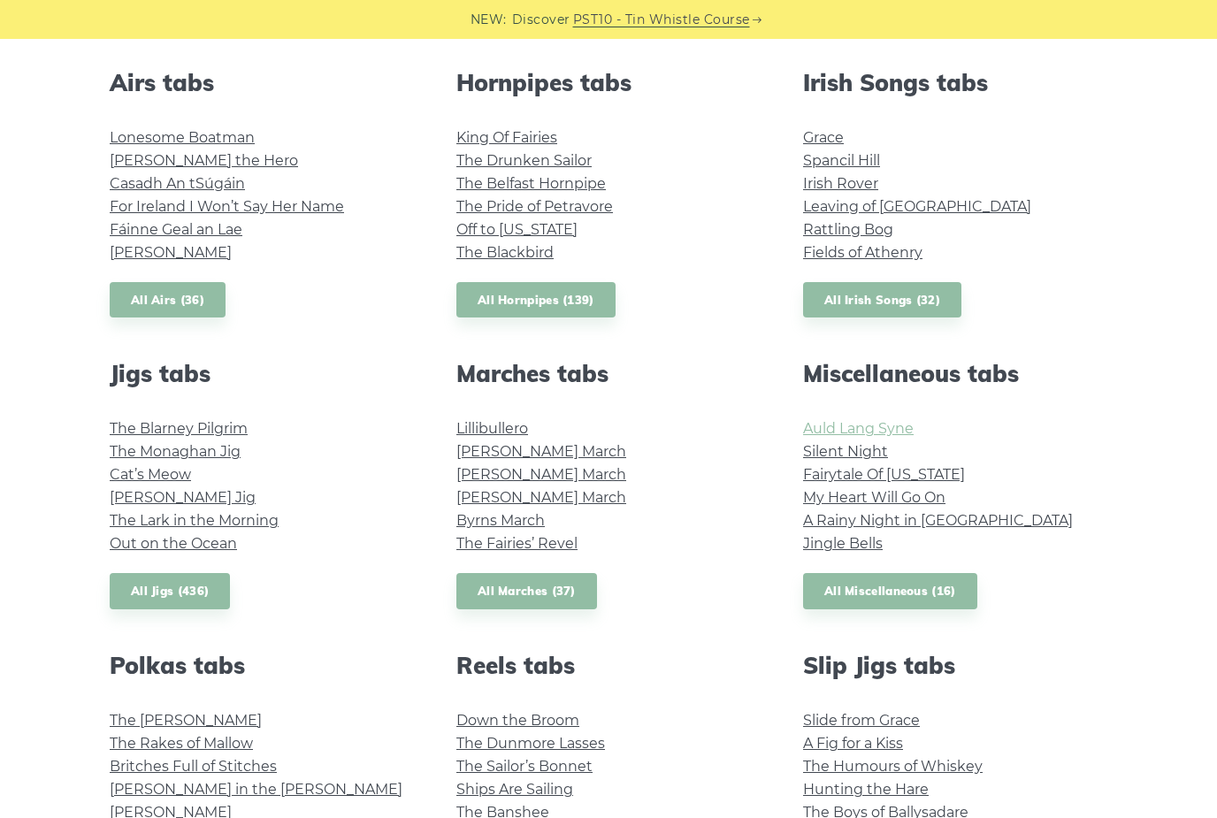
click at [885, 431] on link "Auld Lang Syne" at bounding box center [858, 428] width 111 height 17
